Goal: Navigation & Orientation: Go to known website

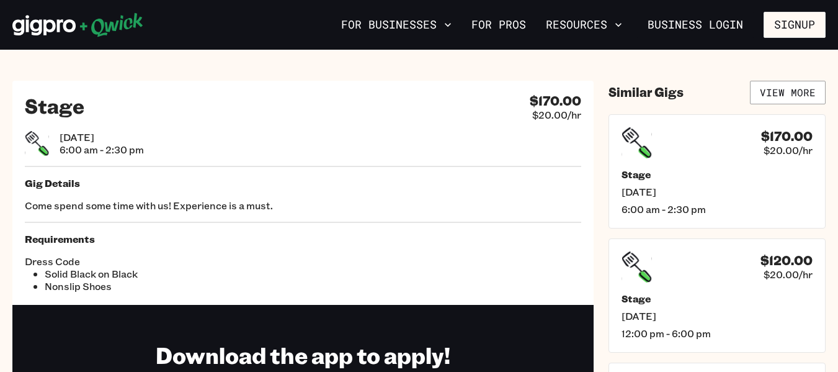
click at [30, 27] on icon at bounding box center [77, 24] width 131 height 25
